Goal: Task Accomplishment & Management: Use online tool/utility

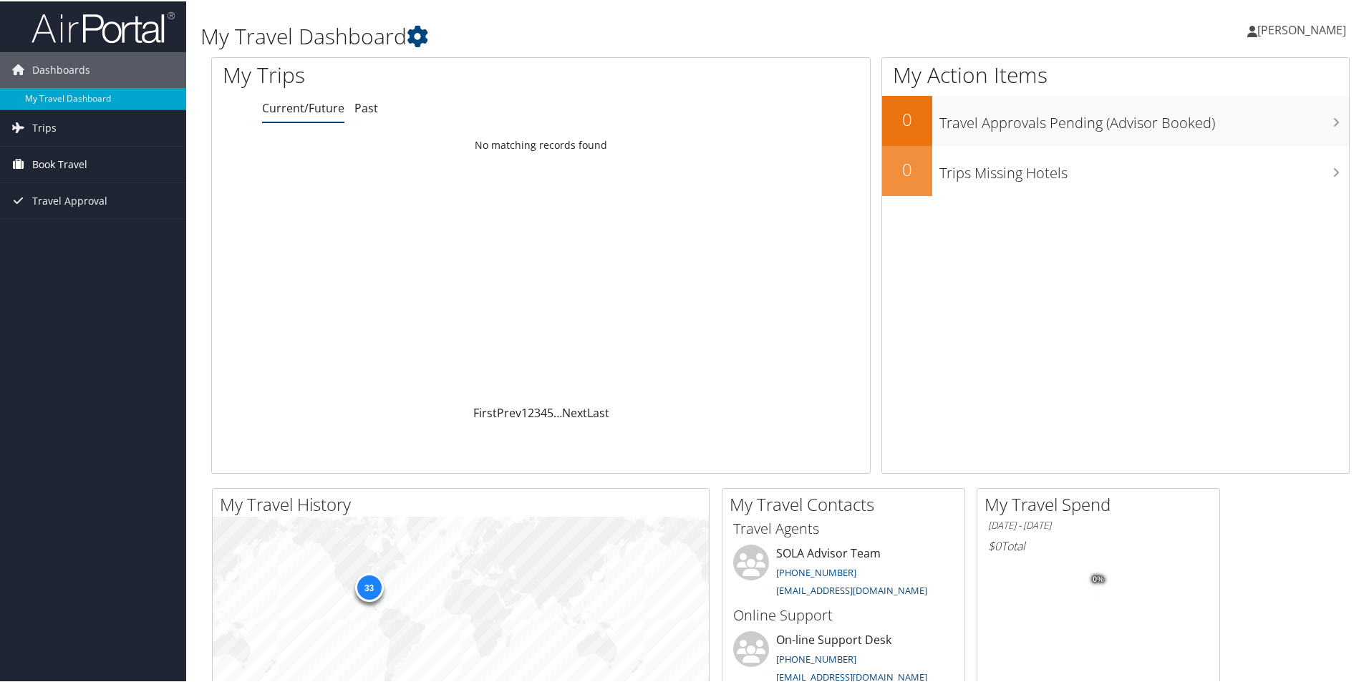
click at [87, 163] on span "Book Travel" at bounding box center [59, 163] width 55 height 36
click at [59, 132] on link "Trips" at bounding box center [93, 127] width 186 height 36
click at [55, 157] on link "Current/Future Trips" at bounding box center [93, 155] width 186 height 21
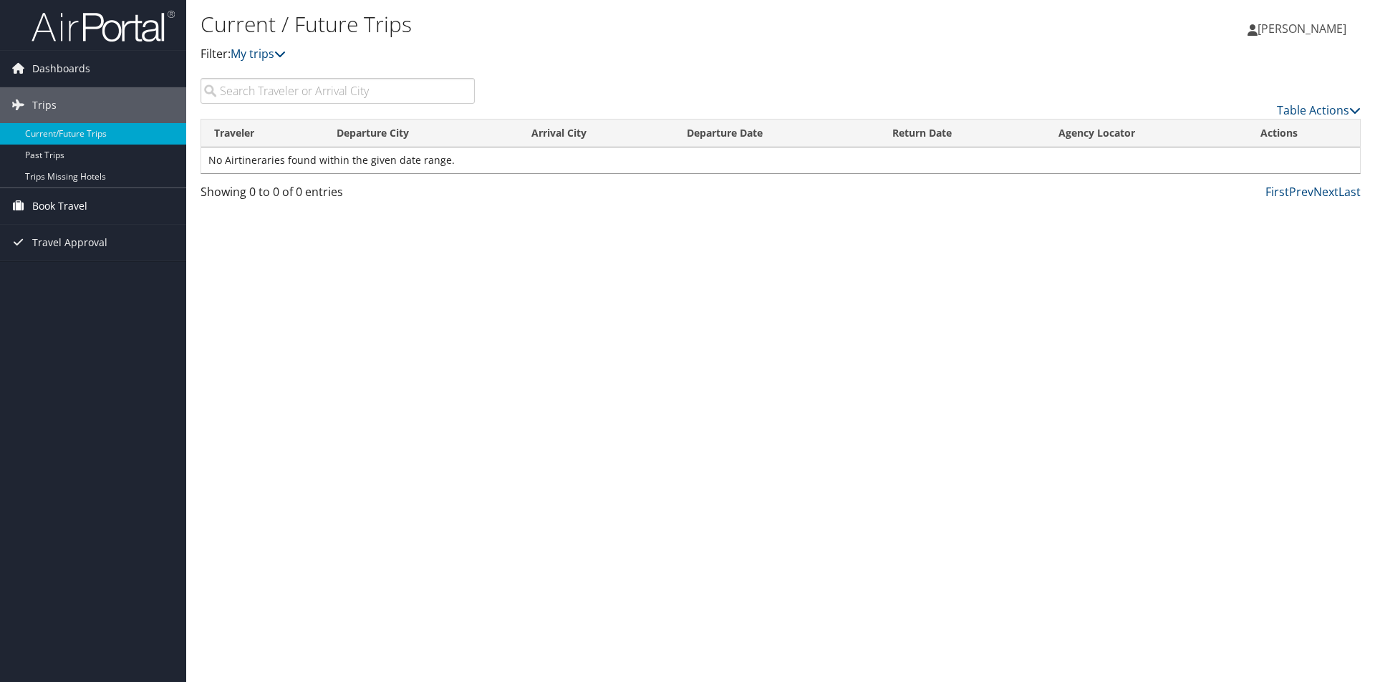
click at [92, 202] on link "Book Travel" at bounding box center [93, 206] width 186 height 36
click at [100, 257] on link "Book/Manage Online Trips" at bounding box center [93, 256] width 186 height 21
